Goal: Task Accomplishment & Management: Use online tool/utility

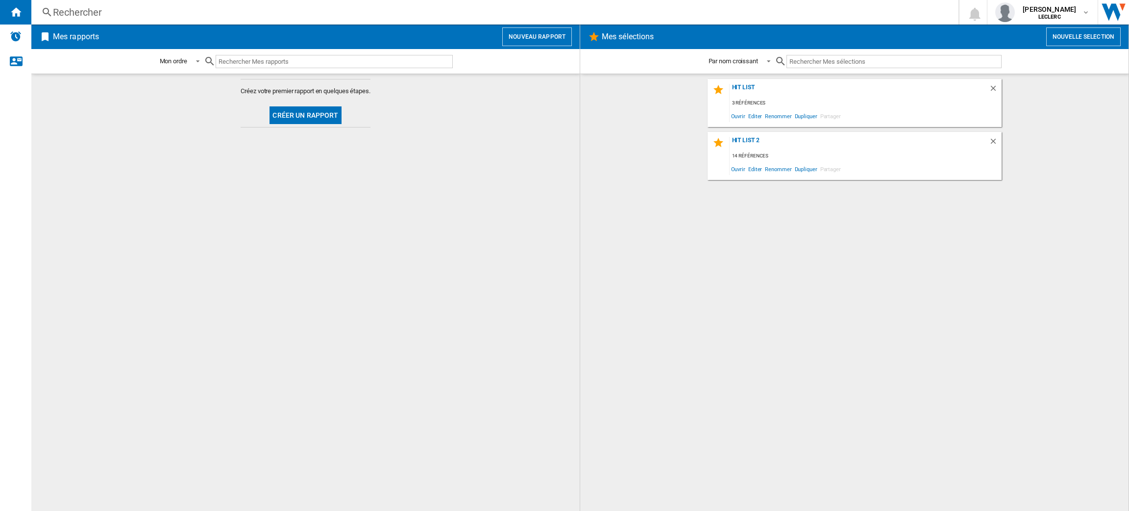
click at [521, 41] on button "Nouveau rapport" at bounding box center [537, 36] width 70 height 19
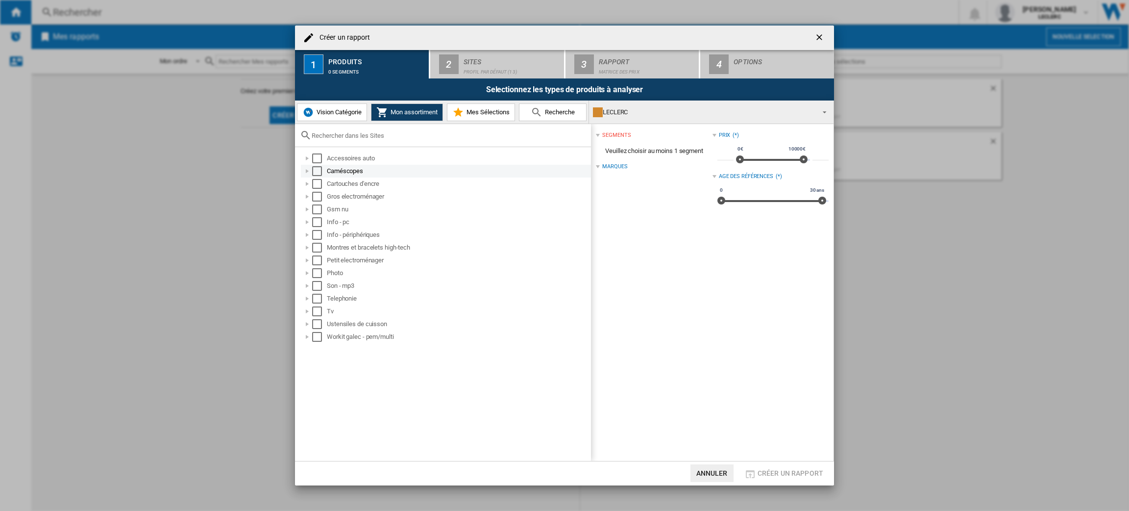
click at [313, 175] on div "Select" at bounding box center [317, 171] width 10 height 10
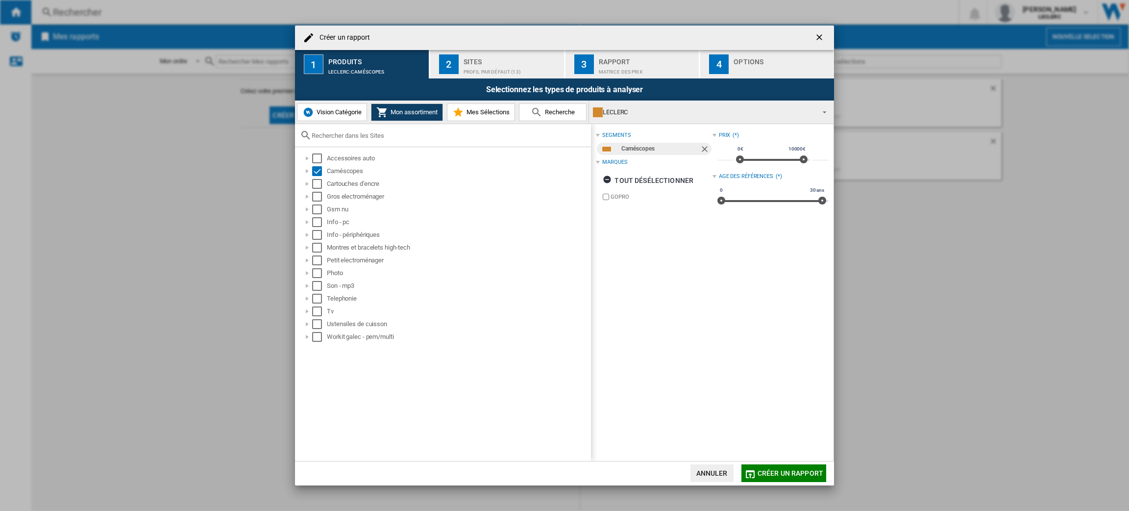
click at [474, 70] on div "Profil par défaut (13)" at bounding box center [512, 69] width 97 height 10
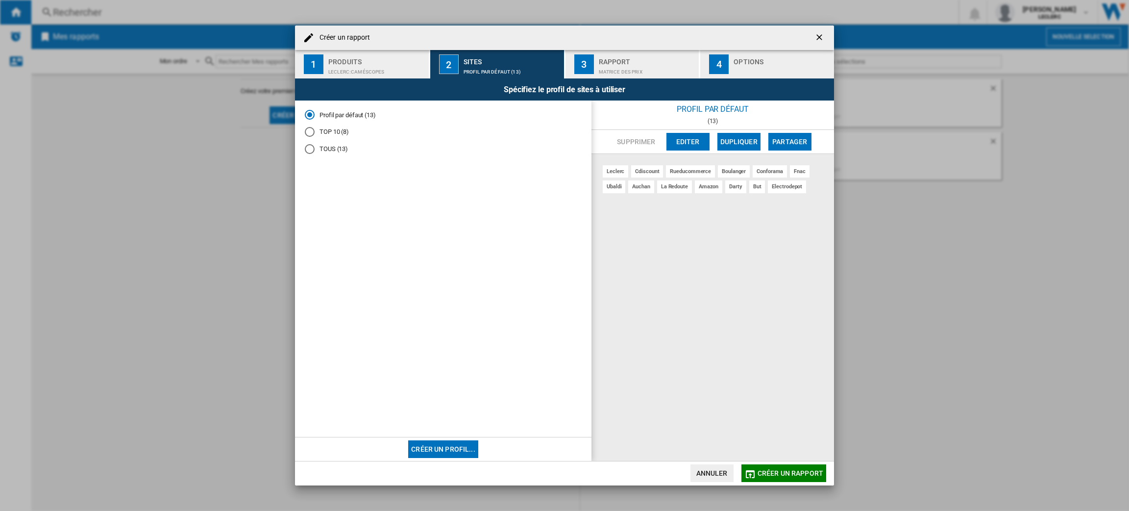
click at [681, 133] on button "Editer" at bounding box center [688, 142] width 43 height 18
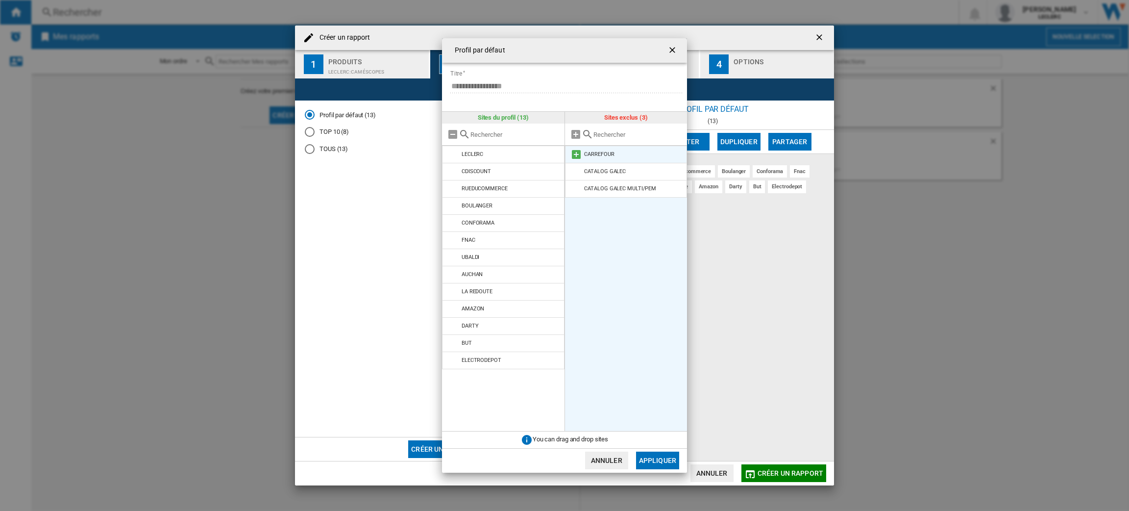
click at [573, 155] on md-icon at bounding box center [577, 155] width 12 height 12
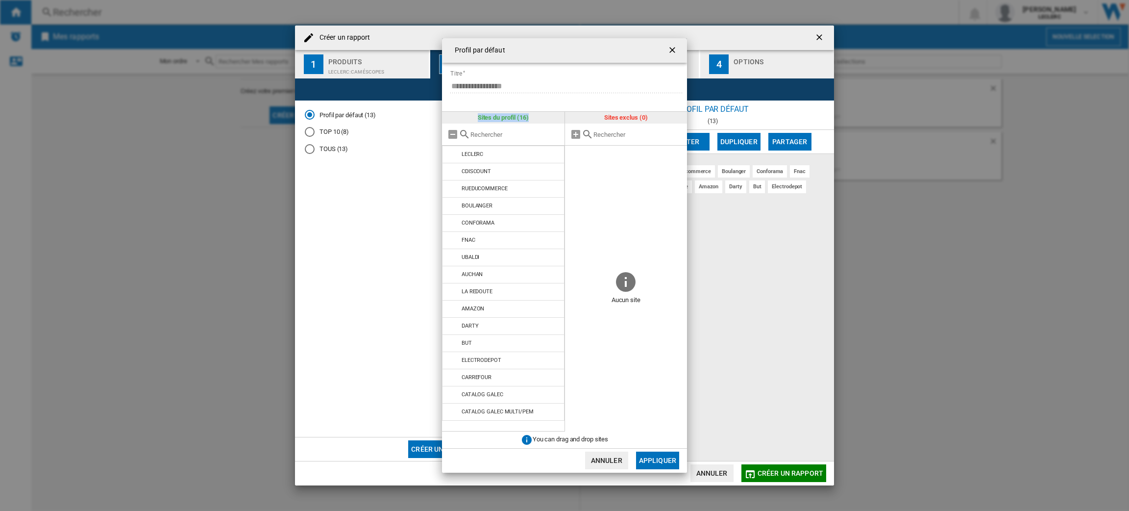
drag, startPoint x: 530, startPoint y: 115, endPoint x: 472, endPoint y: 113, distance: 57.9
click at [472, 113] on div "Sites du profil (16)" at bounding box center [503, 118] width 123 height 12
click at [675, 47] on ng-md-icon "getI18NText('BUTTONS.CLOSE_DIALOG')" at bounding box center [674, 51] width 12 height 12
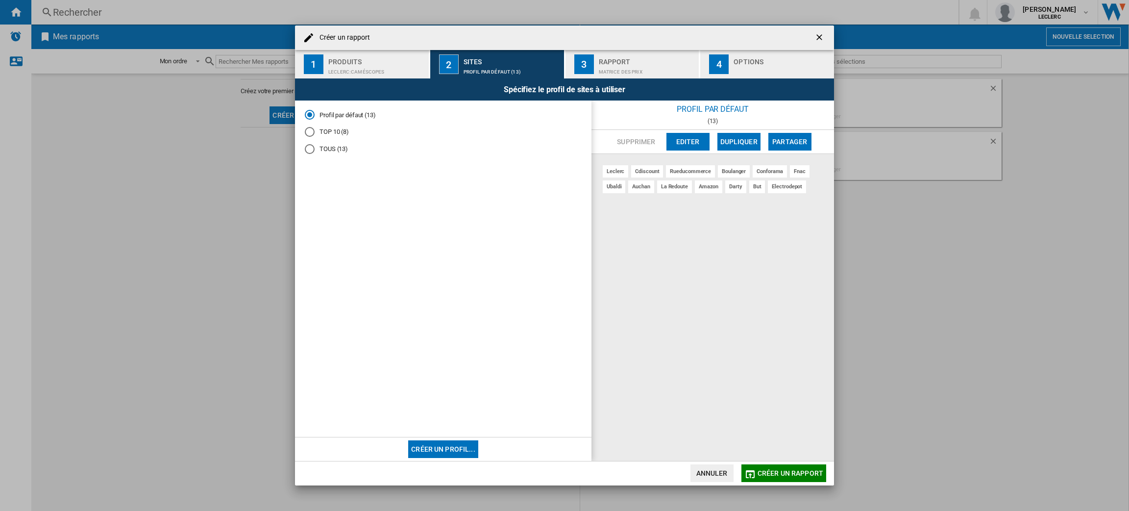
click at [396, 54] on div "Produits" at bounding box center [376, 59] width 97 height 10
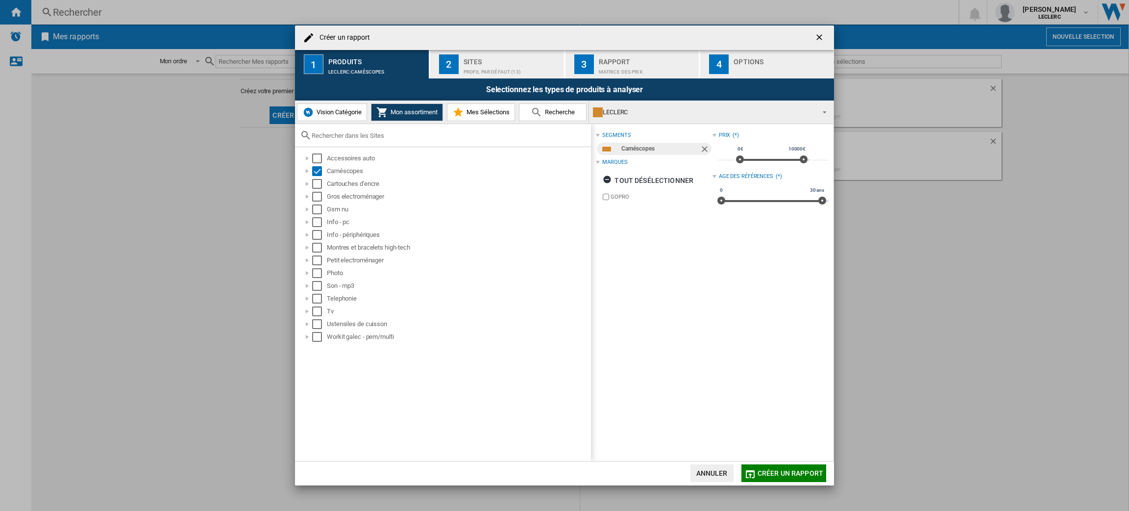
click at [328, 108] on span "Vision Catégorie" at bounding box center [338, 111] width 48 height 7
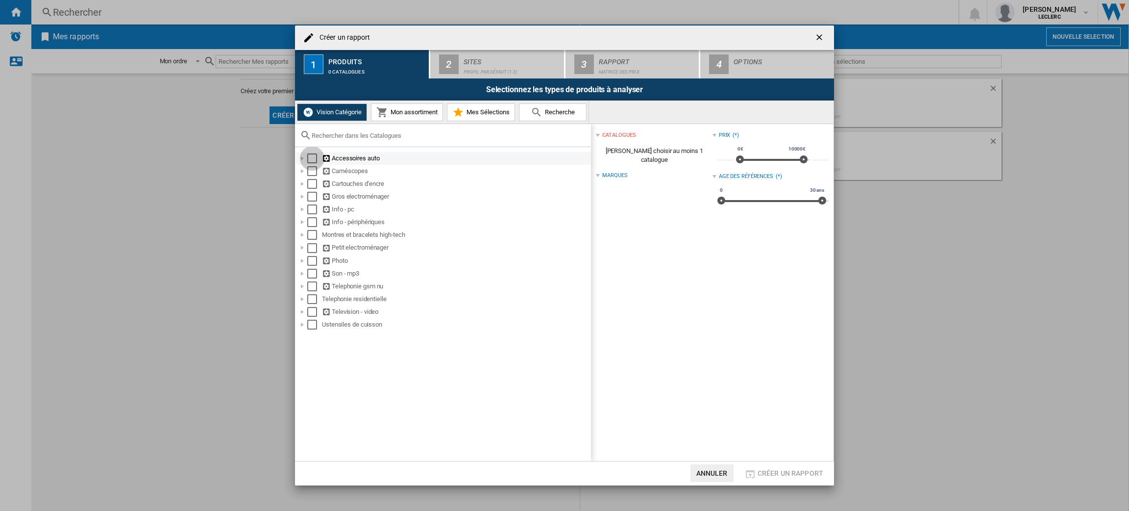
click at [315, 158] on div "Select" at bounding box center [312, 158] width 10 height 10
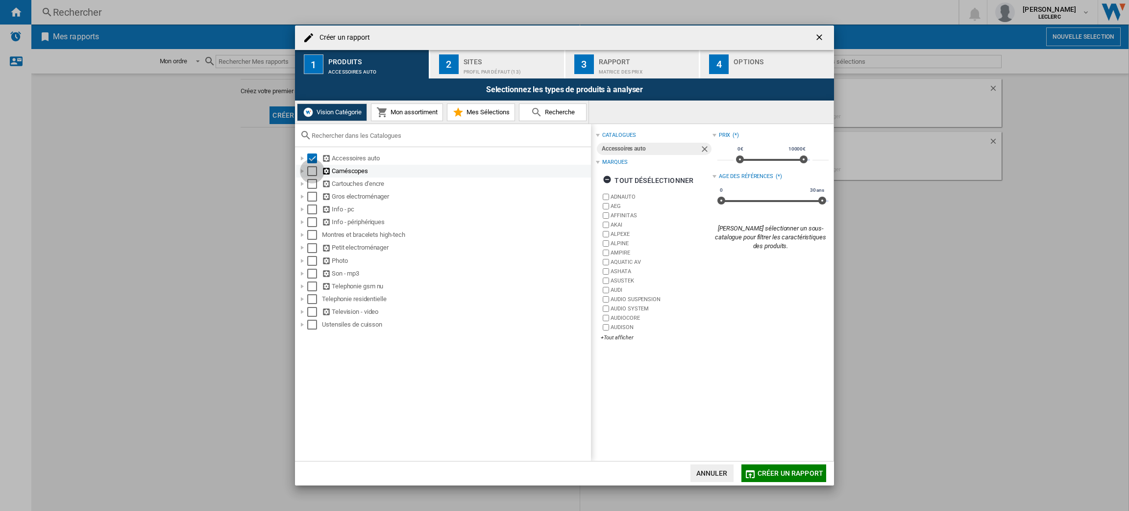
click at [315, 174] on div "Select" at bounding box center [312, 171] width 10 height 10
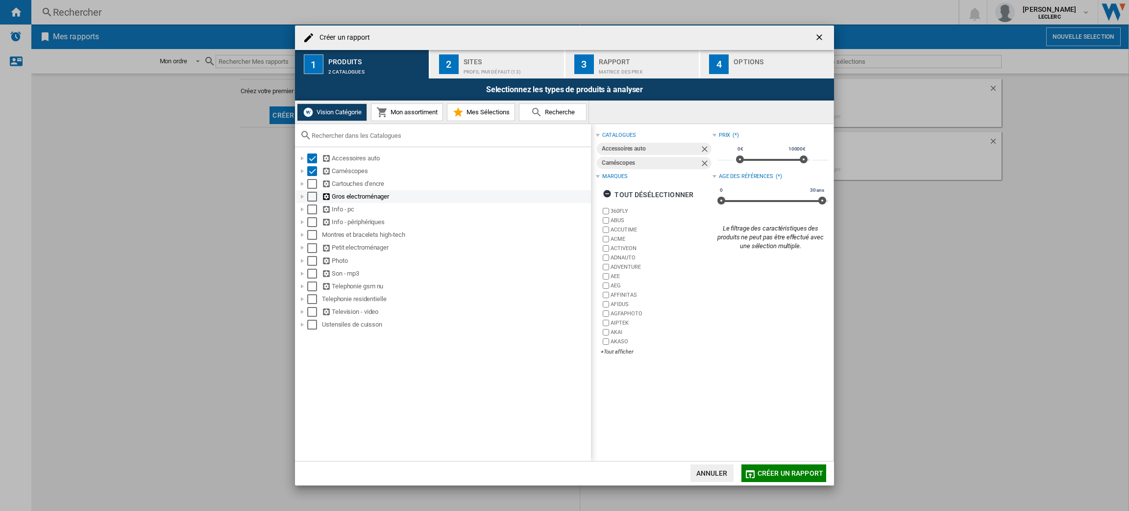
drag, startPoint x: 316, startPoint y: 183, endPoint x: 313, endPoint y: 193, distance: 10.4
click at [315, 184] on div "Select" at bounding box center [312, 184] width 10 height 10
click at [311, 199] on div "Select" at bounding box center [312, 197] width 10 height 10
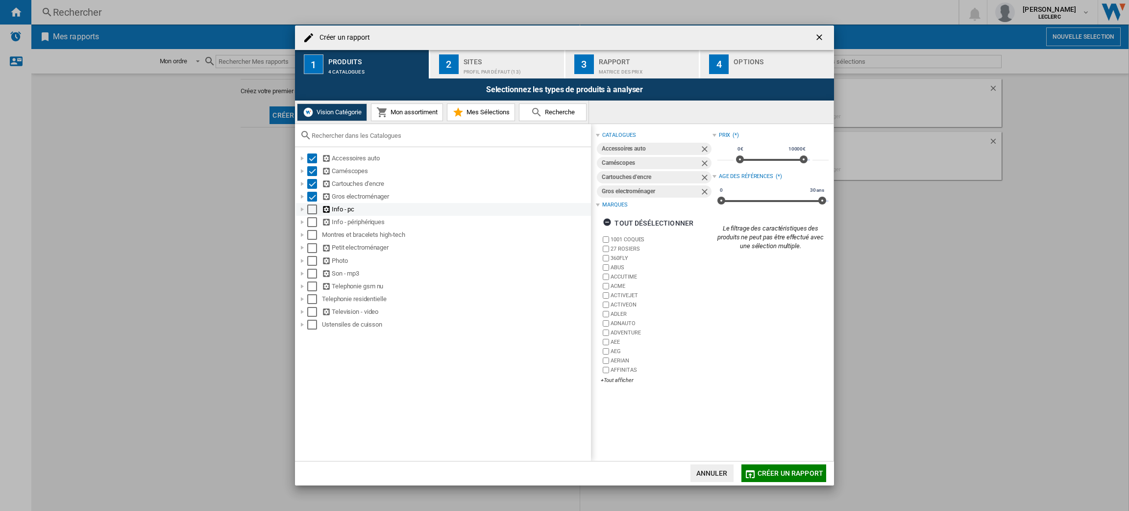
click at [313, 208] on div "Select" at bounding box center [312, 209] width 10 height 10
click at [314, 225] on div "Select" at bounding box center [312, 222] width 10 height 10
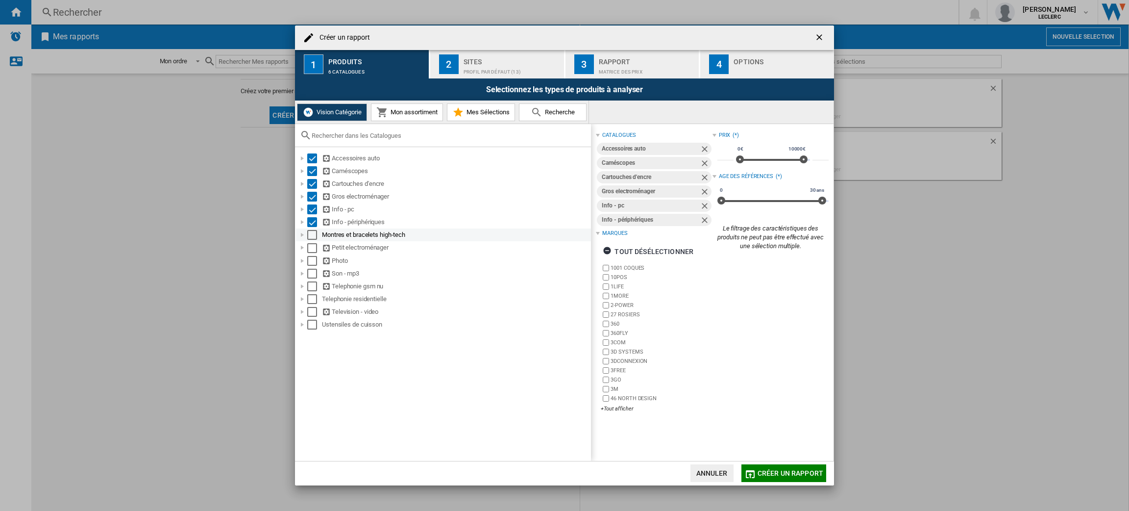
click at [314, 236] on div "Select" at bounding box center [312, 235] width 10 height 10
click at [313, 246] on div "Select" at bounding box center [312, 248] width 10 height 10
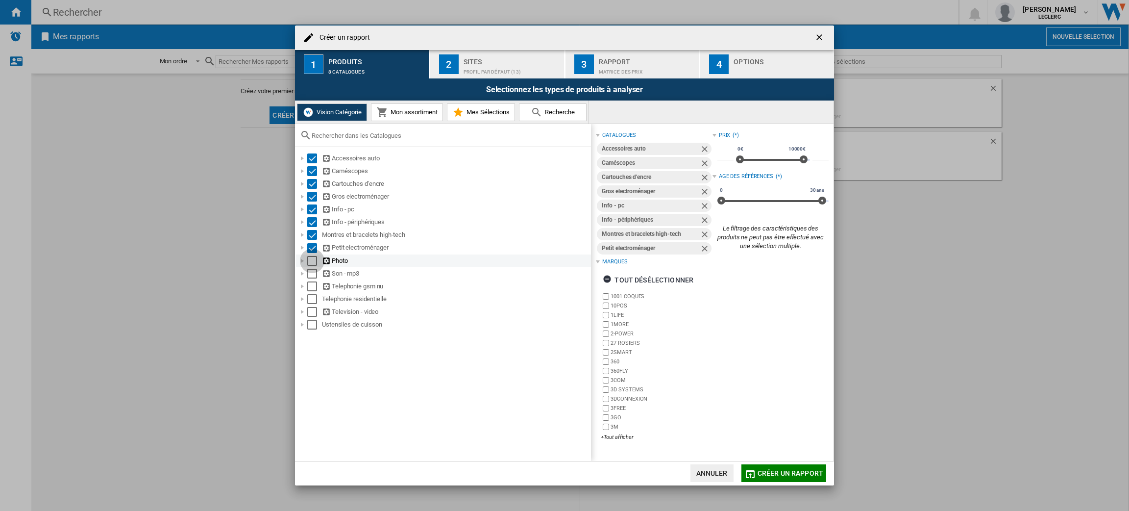
click at [314, 260] on div "Select" at bounding box center [312, 261] width 10 height 10
click at [314, 274] on div "Select" at bounding box center [312, 274] width 10 height 10
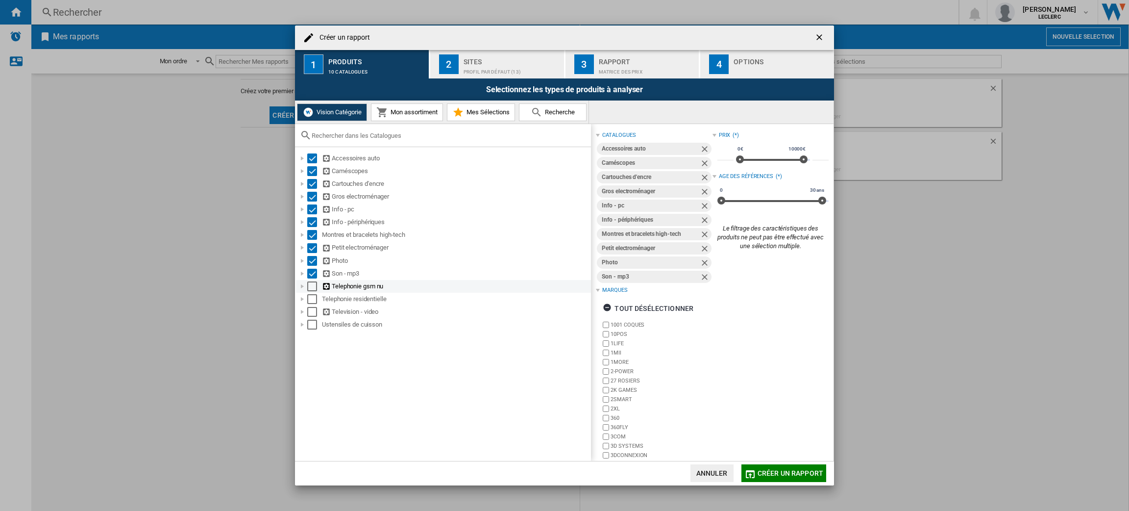
click at [313, 287] on div "Select" at bounding box center [312, 286] width 10 height 10
click at [313, 299] on div "Select" at bounding box center [312, 299] width 10 height 10
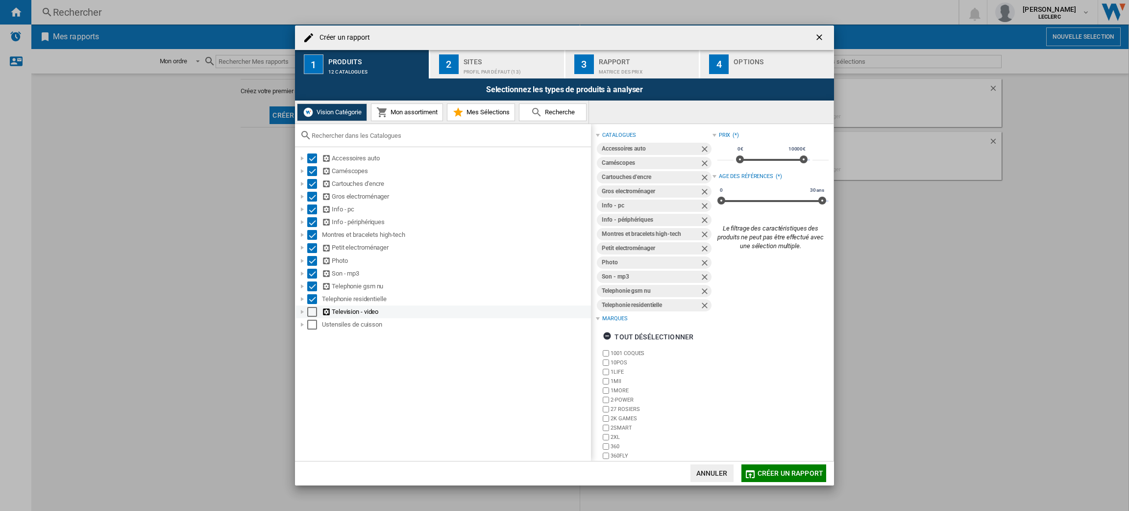
click at [313, 308] on div "Select" at bounding box center [312, 312] width 10 height 10
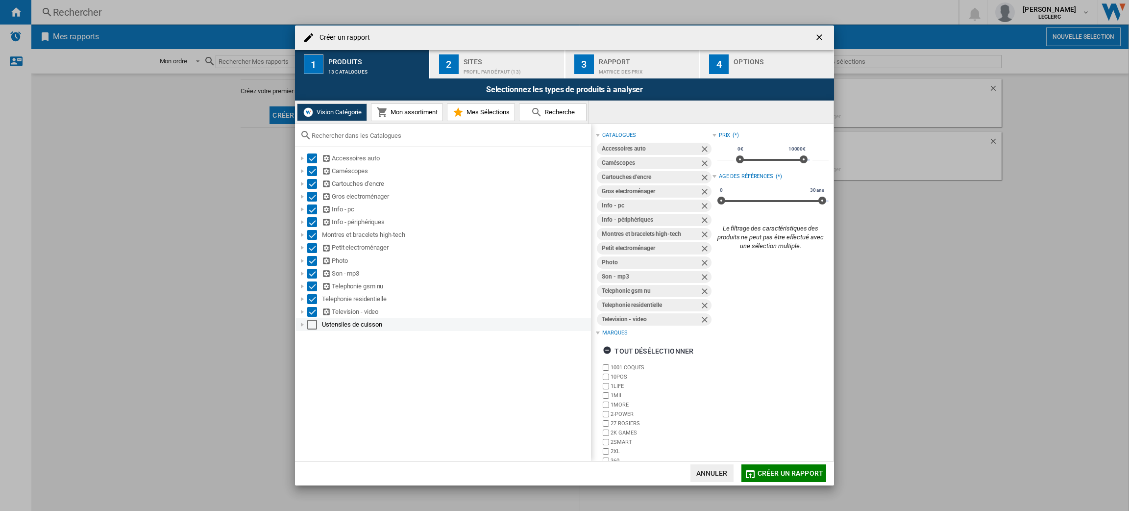
click at [313, 323] on div "Select" at bounding box center [312, 325] width 10 height 10
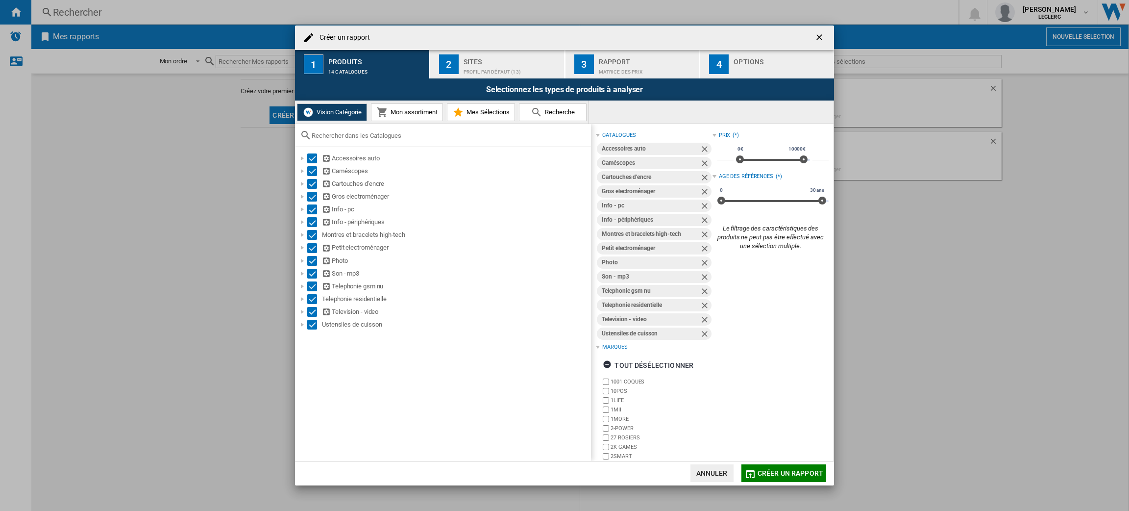
click at [1057, 159] on div "Créer un rapport 1 Produits 14 catalogues 2 Sites Profil par défaut (13) 3 Rapp…" at bounding box center [564, 255] width 1129 height 511
